Goal: Transaction & Acquisition: Book appointment/travel/reservation

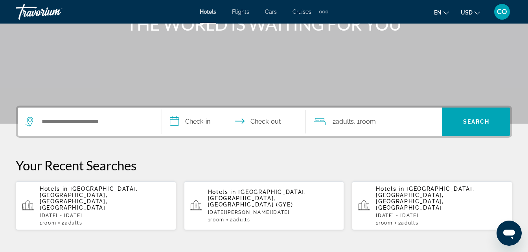
scroll to position [117, 0]
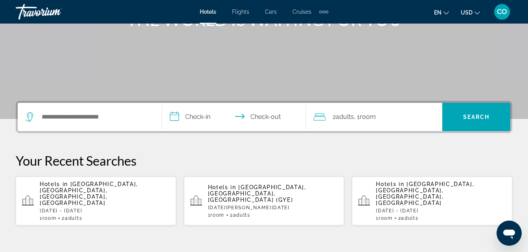
click at [130, 193] on p "Hotels in [GEOGRAPHIC_DATA], [GEOGRAPHIC_DATA], [GEOGRAPHIC_DATA], [GEOGRAPHIC_…" at bounding box center [105, 193] width 130 height 25
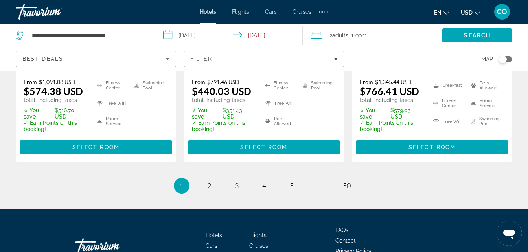
scroll to position [1195, 0]
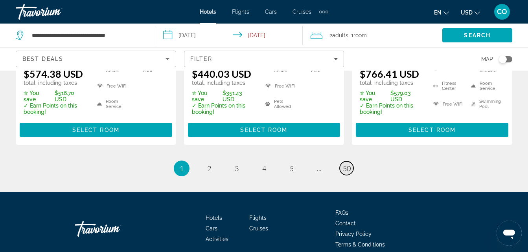
click at [350, 164] on span "50" at bounding box center [347, 168] width 8 height 9
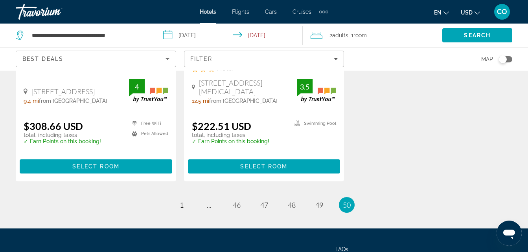
scroll to position [194, 0]
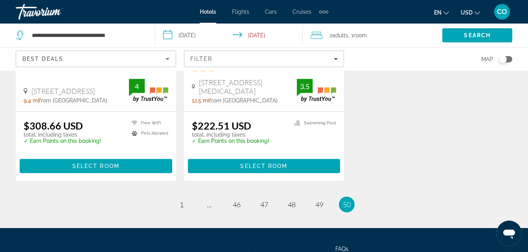
click at [324, 210] on li "page 49" at bounding box center [319, 205] width 16 height 16
click at [323, 205] on link "page 49" at bounding box center [319, 205] width 14 height 14
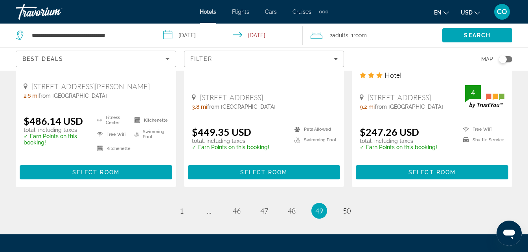
scroll to position [1054, 0]
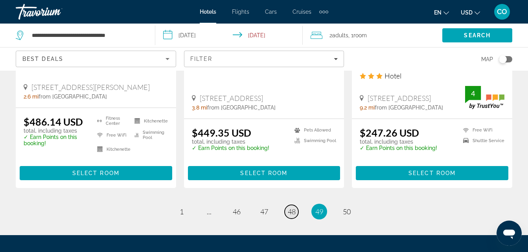
click at [292, 208] on span "48" at bounding box center [292, 212] width 8 height 9
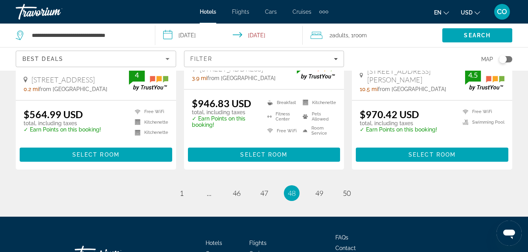
scroll to position [1101, 0]
click at [265, 189] on span "47" at bounding box center [264, 193] width 8 height 9
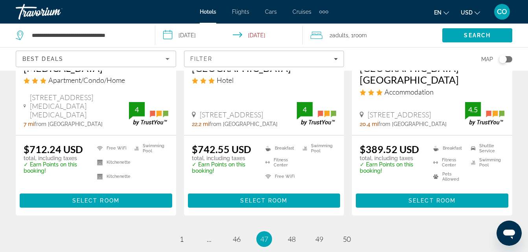
scroll to position [1076, 0]
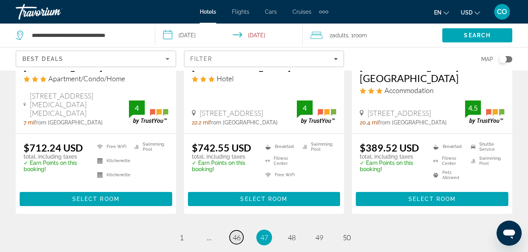
click at [234, 234] on span "46" at bounding box center [237, 238] width 8 height 9
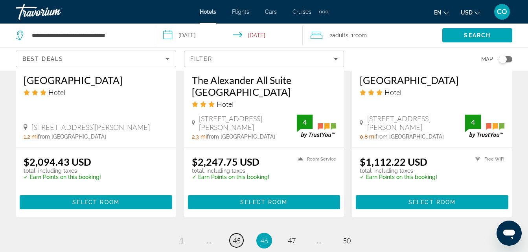
scroll to position [1092, 0]
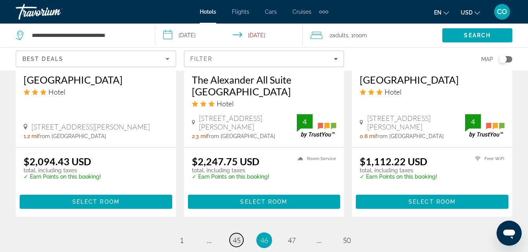
click at [239, 236] on span "45" at bounding box center [237, 240] width 8 height 9
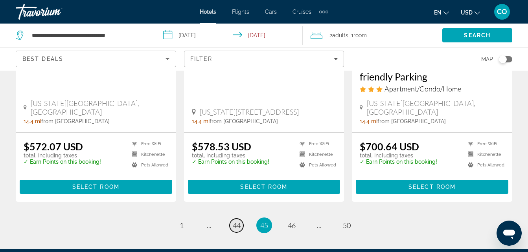
scroll to position [1115, 0]
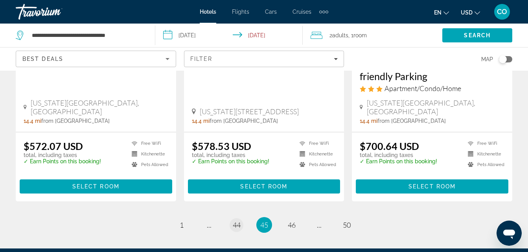
click at [239, 221] on span "44" at bounding box center [237, 225] width 8 height 9
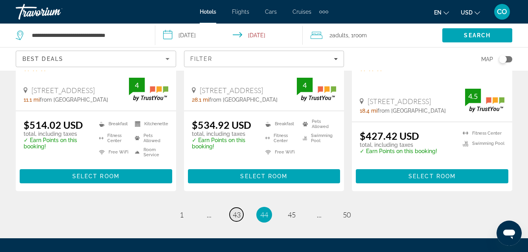
scroll to position [1098, 0]
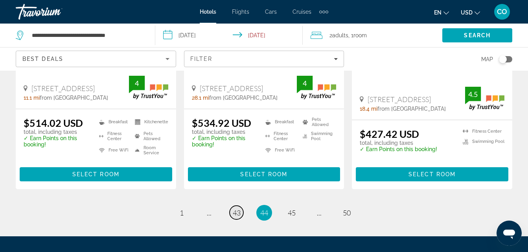
click at [233, 209] on span "43" at bounding box center [237, 213] width 8 height 9
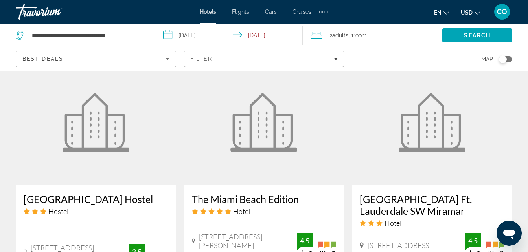
scroll to position [929, 0]
click at [124, 96] on img "Main content" at bounding box center [96, 123] width 67 height 59
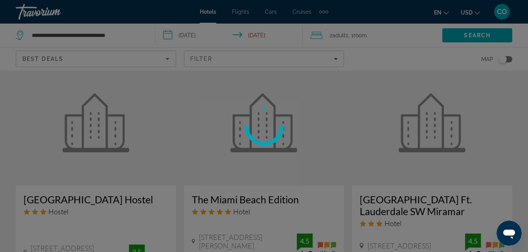
click at [124, 96] on div at bounding box center [264, 126] width 528 height 252
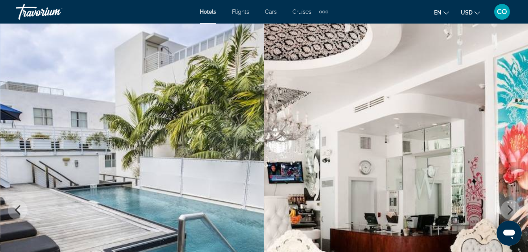
click at [506, 16] on div "CO" at bounding box center [502, 12] width 16 height 16
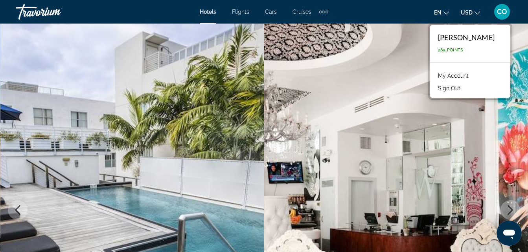
click at [448, 90] on button "Sign Out" at bounding box center [449, 88] width 30 height 10
